Goal: Navigation & Orientation: Find specific page/section

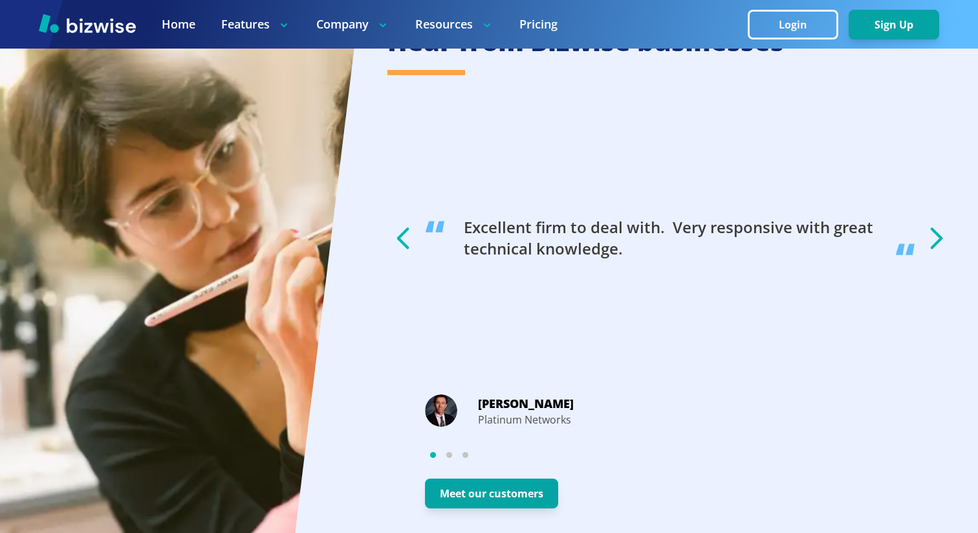
scroll to position [2553, 0]
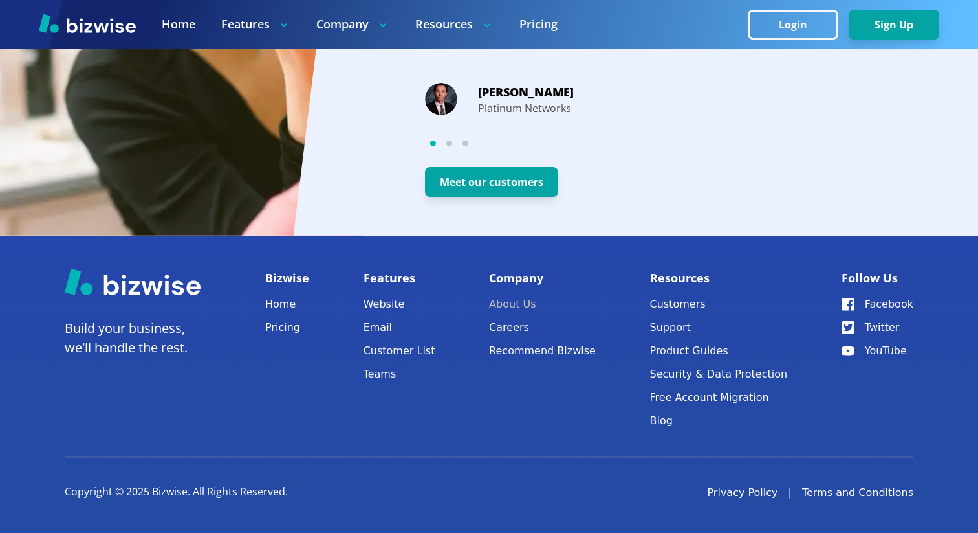
click at [531, 304] on link "About Us" at bounding box center [542, 304] width 107 height 18
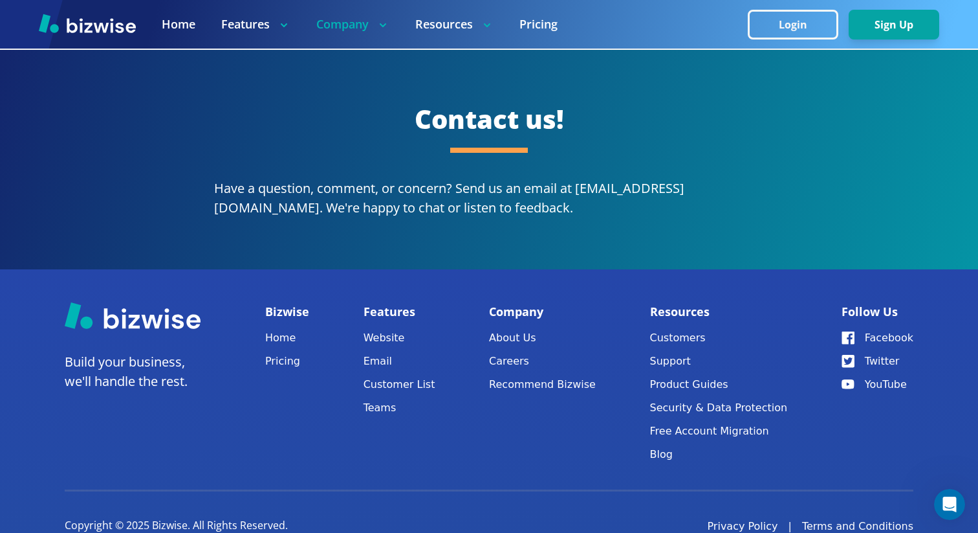
scroll to position [2384, 0]
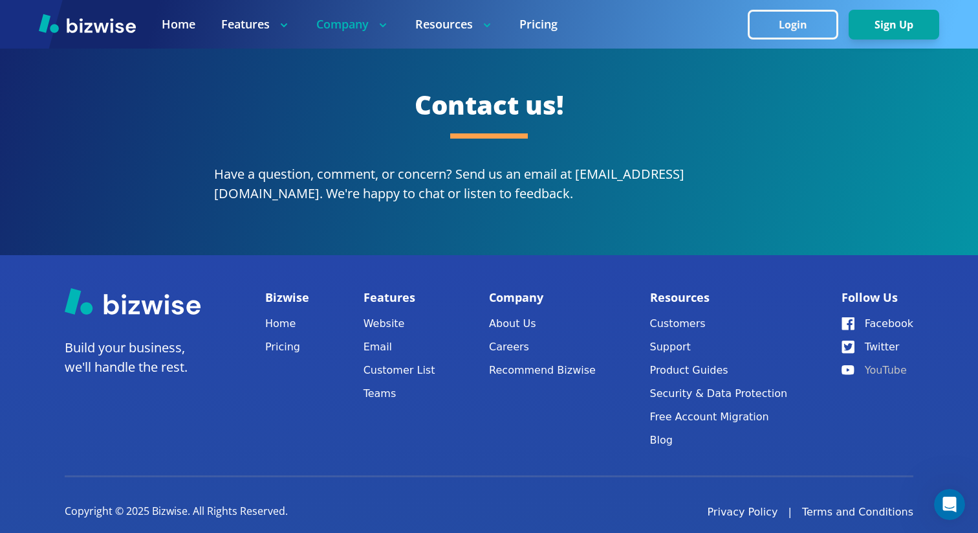
click at [879, 361] on link "YouTube" at bounding box center [878, 370] width 72 height 18
click at [273, 338] on link "Pricing" at bounding box center [287, 347] width 44 height 18
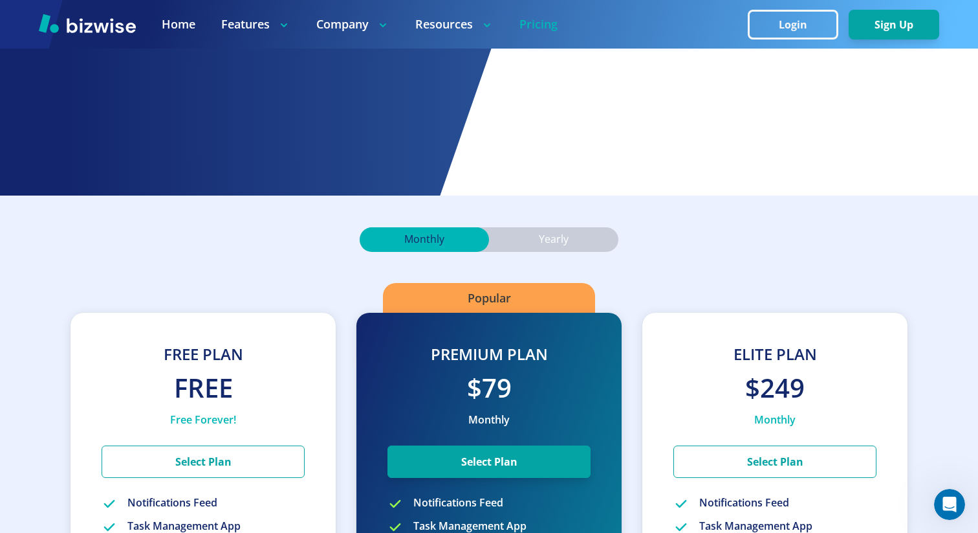
scroll to position [445, 0]
